Goal: Task Accomplishment & Management: Manage account settings

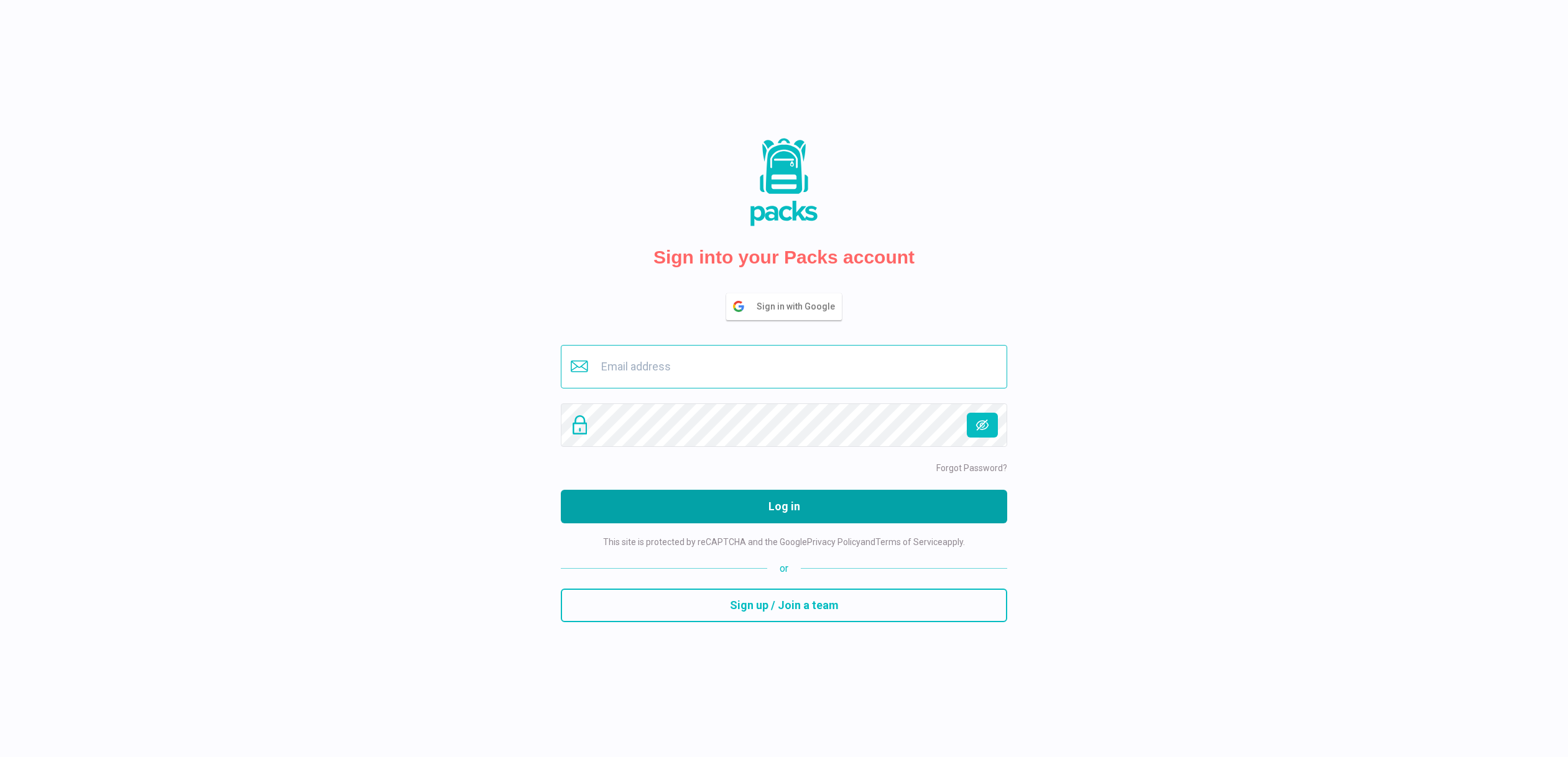
type input "sayantanis87@gmail.com"
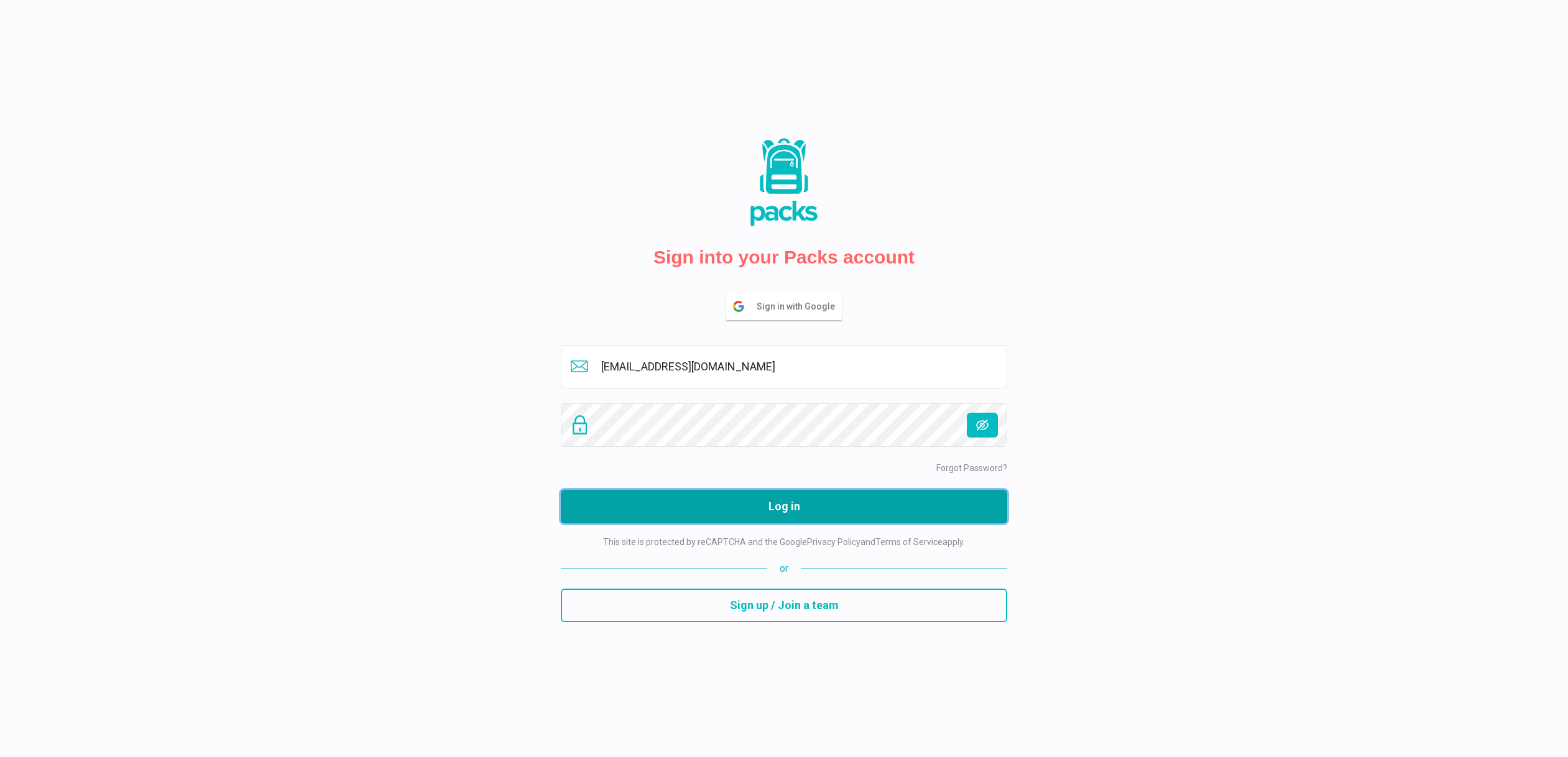
click at [777, 503] on button "Log in" at bounding box center [783, 506] width 446 height 34
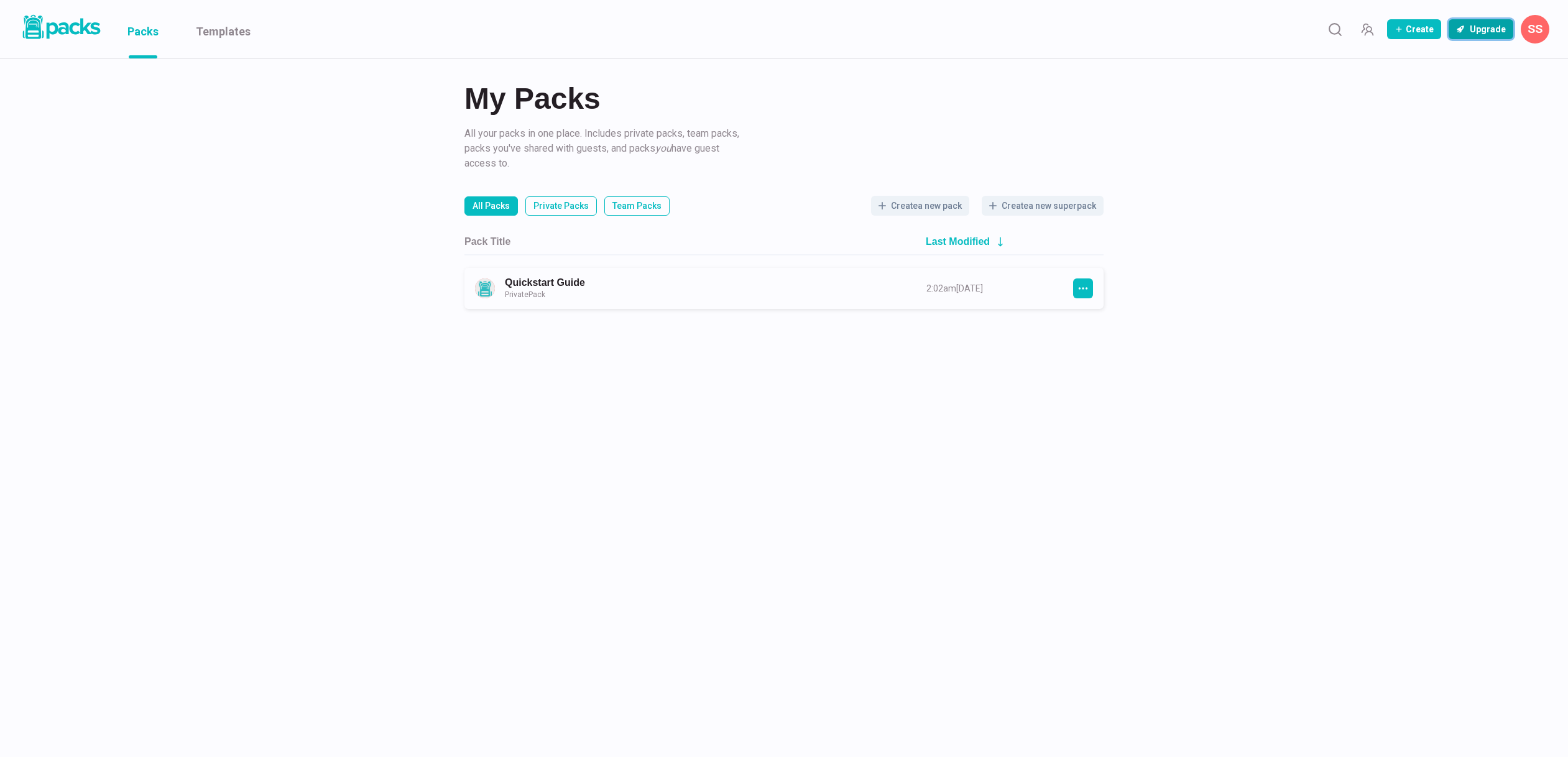
click at [1489, 22] on button "Upgrade" at bounding box center [1480, 29] width 64 height 20
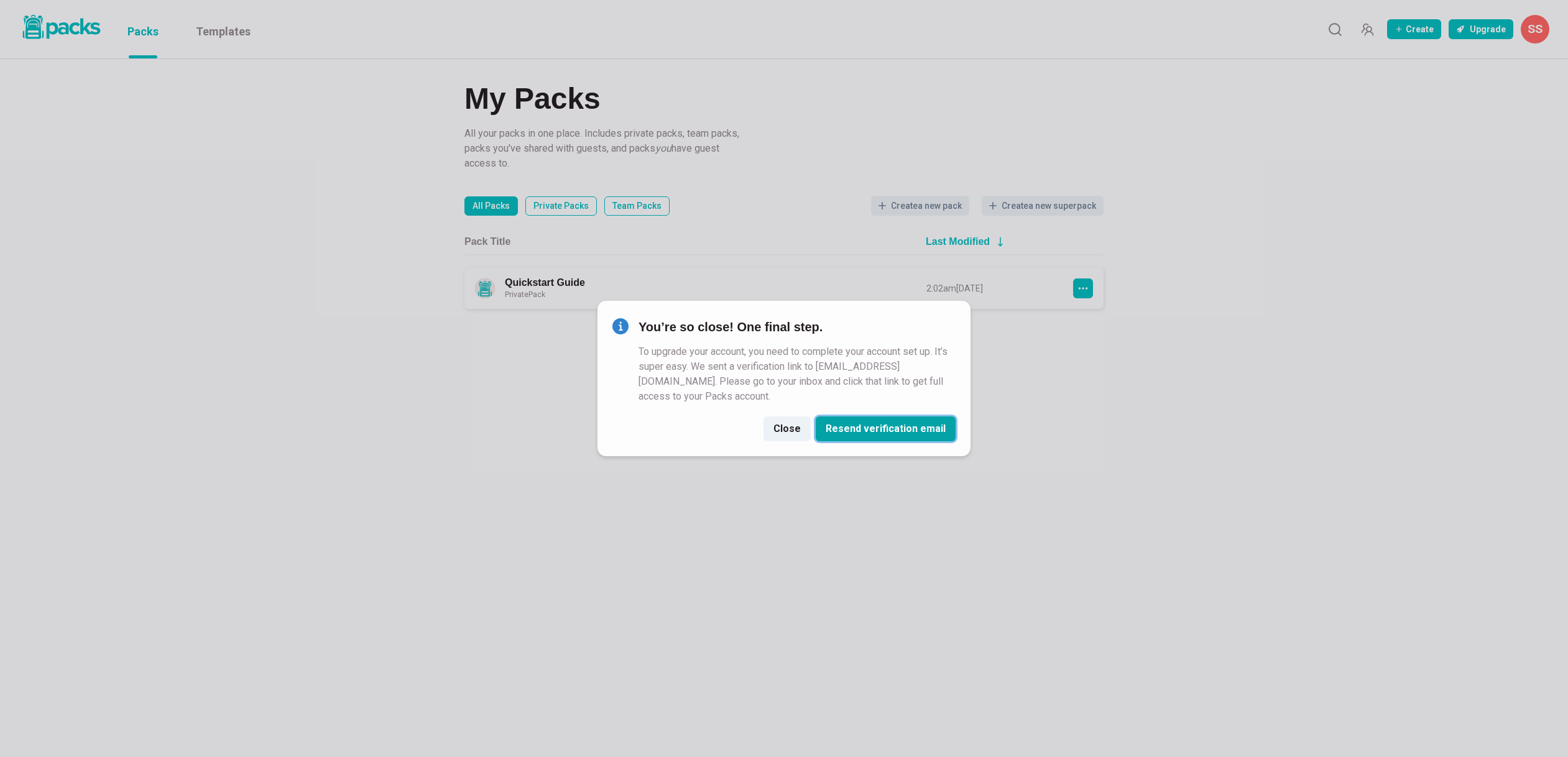
click at [854, 435] on button "Resend verification email" at bounding box center [886, 429] width 140 height 25
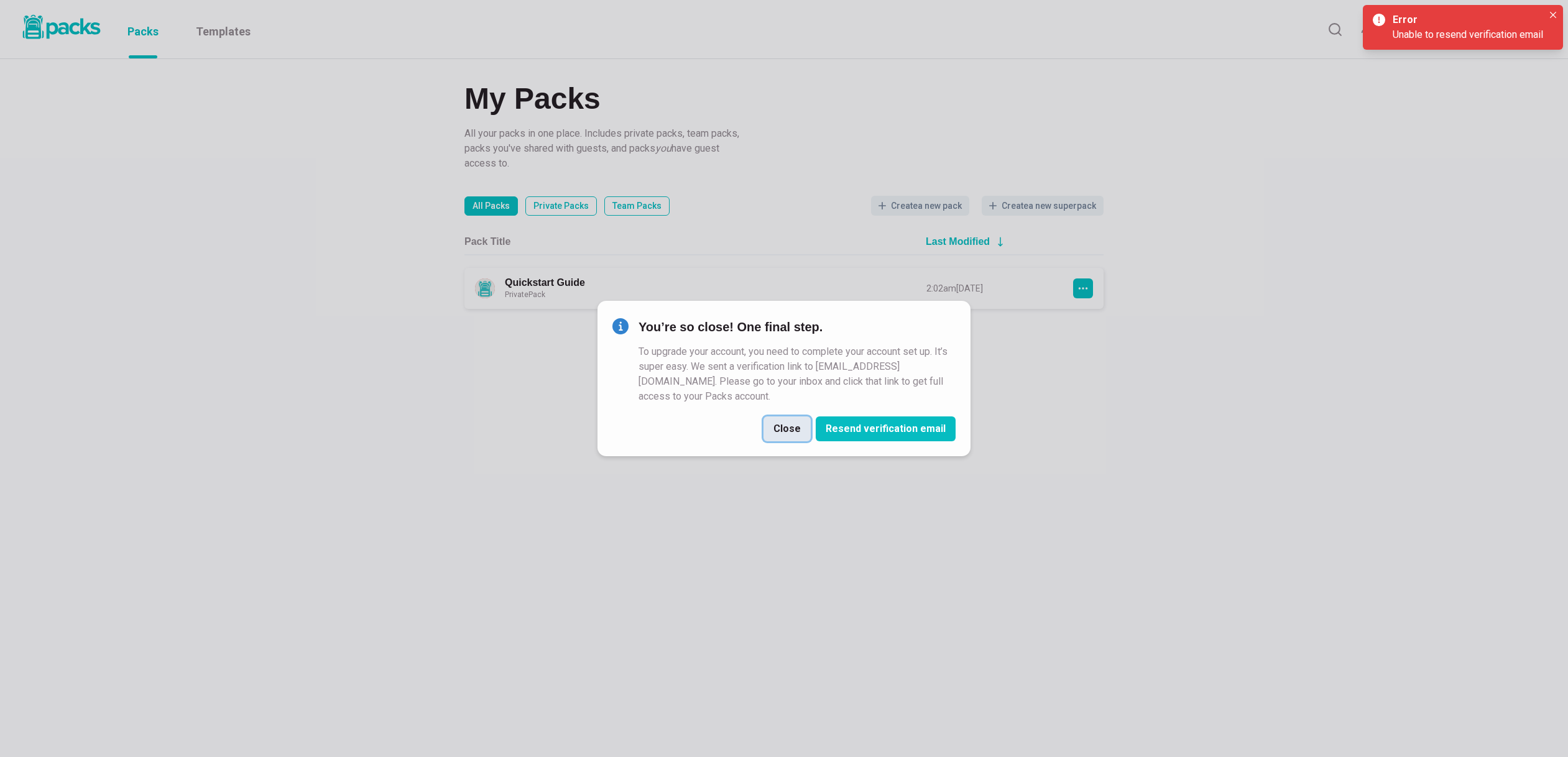
click at [790, 434] on button "Close" at bounding box center [787, 429] width 48 height 25
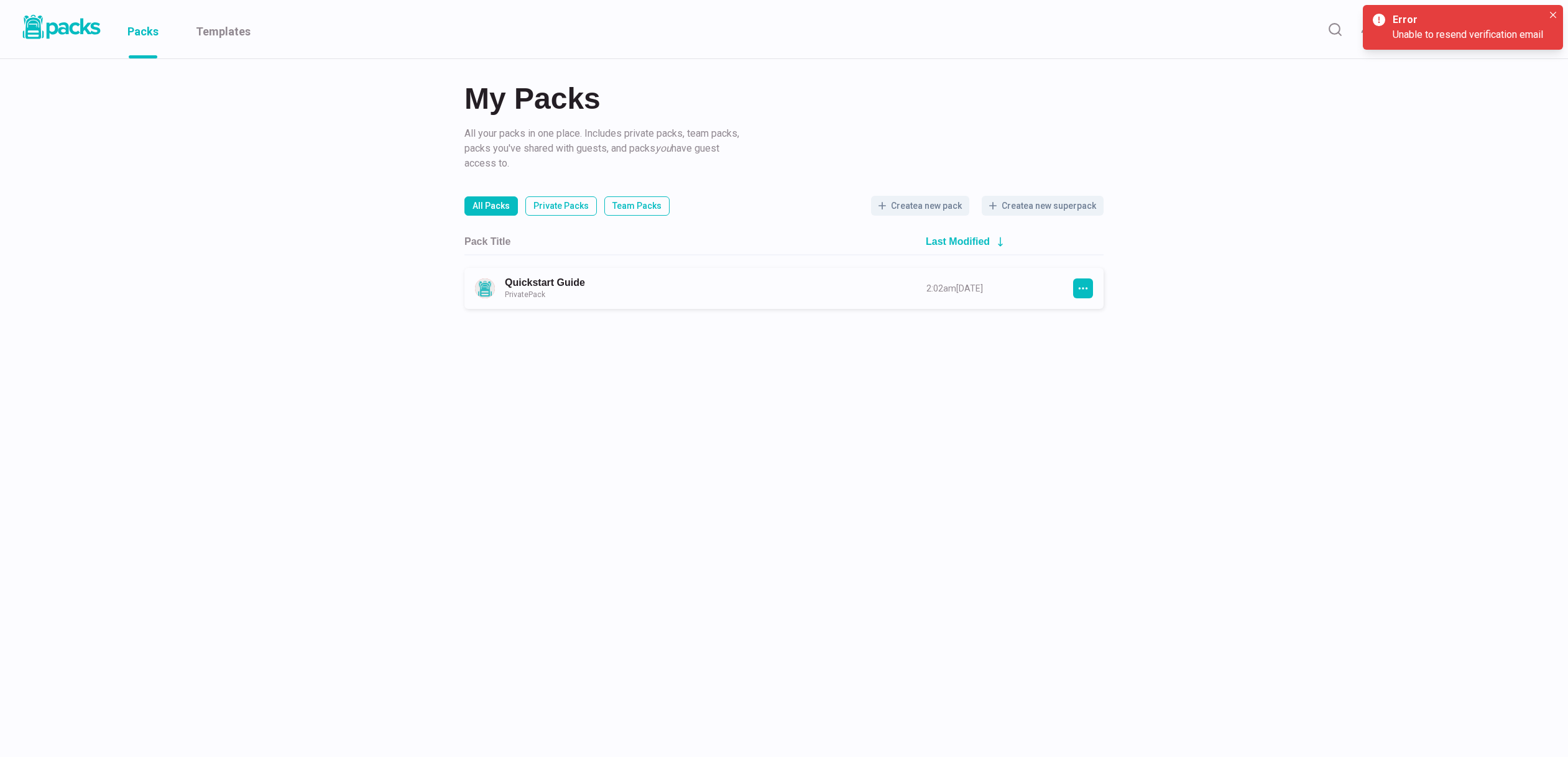
click at [1379, 283] on div "My Packs All your packs in one place. Includes private packs, team packs, packs…" at bounding box center [784, 154] width 1568 height 309
click at [1552, 17] on icon "Close" at bounding box center [1553, 15] width 7 height 7
click at [1525, 46] on div "Packs Templates Create Upgrade SS [PERSON_NAME] [PERSON_NAME] Edit profile Edit…" at bounding box center [784, 29] width 1568 height 59
